Goal: Information Seeking & Learning: Find specific fact

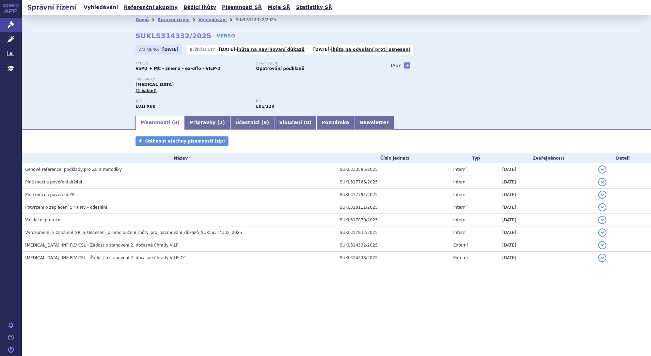
click at [94, 10] on link "Vyhledávání" at bounding box center [101, 7] width 38 height 9
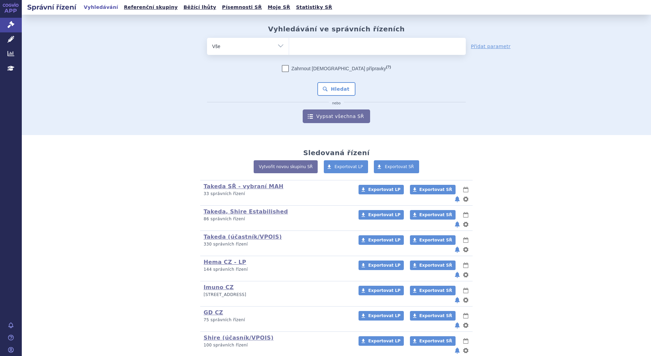
click at [297, 46] on ul at bounding box center [377, 45] width 177 height 14
click at [289, 46] on select at bounding box center [289, 45] width 0 height 17
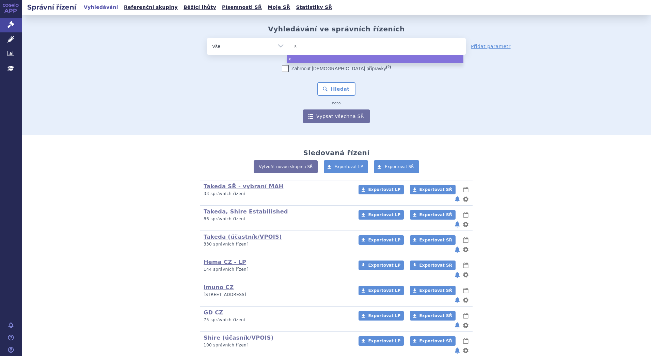
type input "xy"
type input "xyr"
type input "xyre"
type input "xyrem"
select select "xyrem"
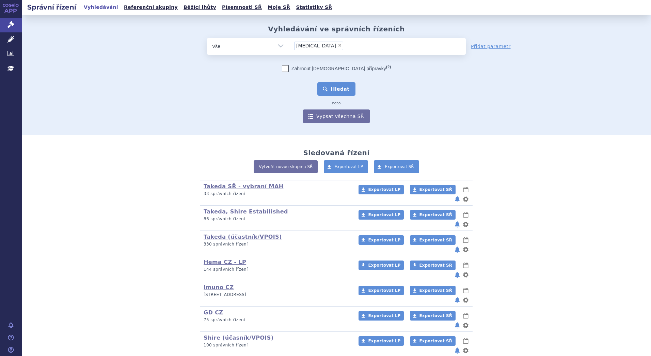
click at [335, 88] on button "Hledat" at bounding box center [336, 89] width 38 height 14
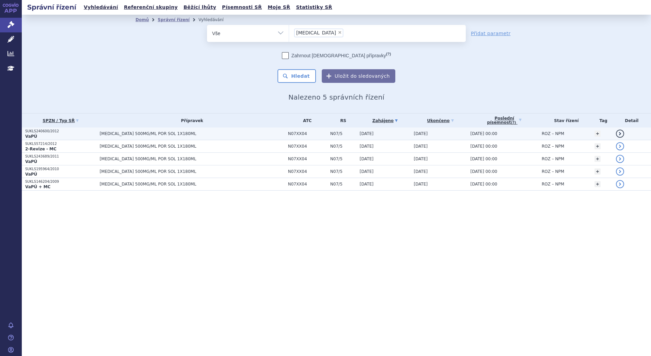
click at [180, 135] on span "[MEDICAL_DATA] 500MG/ML POR SOL 1X180ML" at bounding box center [185, 133] width 170 height 5
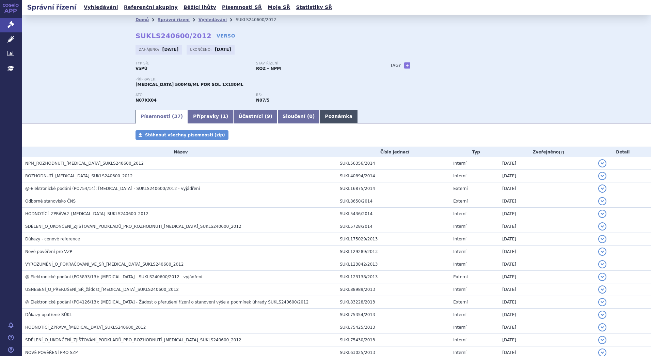
click at [320, 115] on link "Poznámka" at bounding box center [339, 117] width 38 height 14
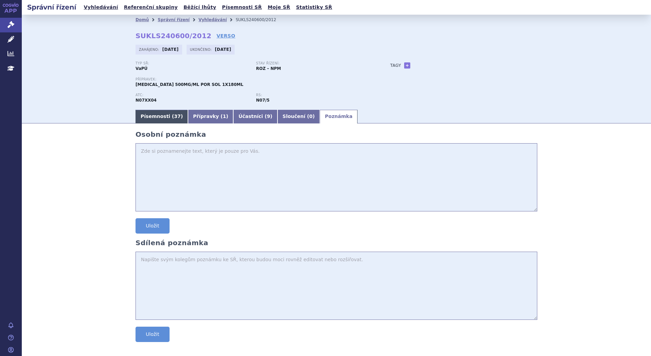
click at [162, 115] on link "Písemnosti ( 37 )" at bounding box center [162, 117] width 52 height 14
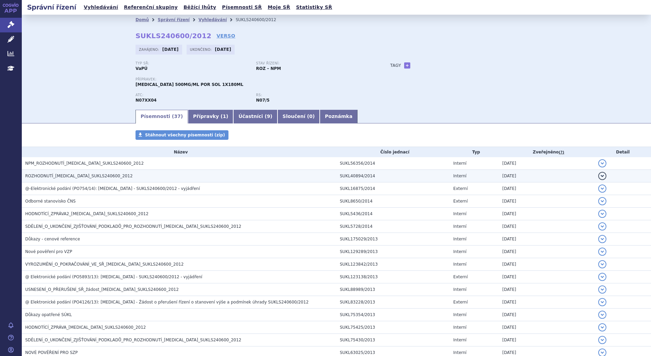
click at [93, 178] on span "ROZHODNUTÍ_[MEDICAL_DATA]_SUKLS240600_2012" at bounding box center [79, 175] width 108 height 5
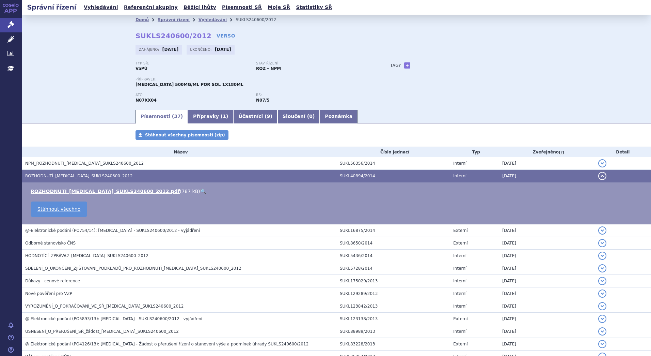
click at [200, 191] on link "🔍" at bounding box center [203, 190] width 6 height 5
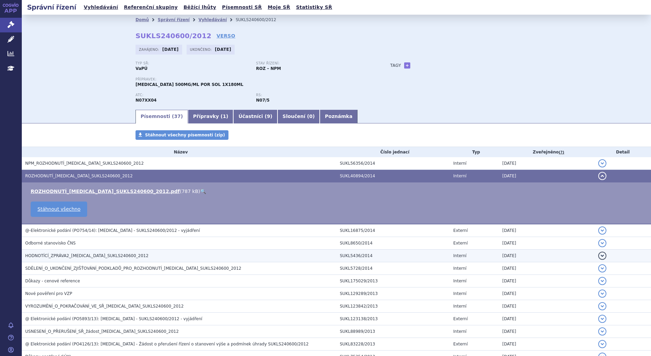
click at [54, 256] on span "HODNOTÍCÍ_ZPRÁVA2_[MEDICAL_DATA]_SUKLS240600_2012" at bounding box center [86, 255] width 123 height 5
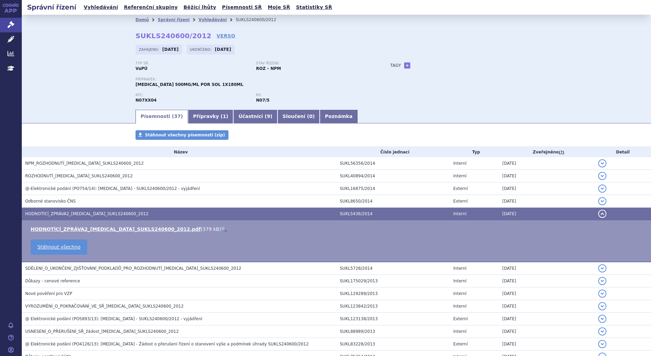
click at [221, 228] on link "🔍" at bounding box center [224, 228] width 6 height 5
